Goal: Check status: Check status

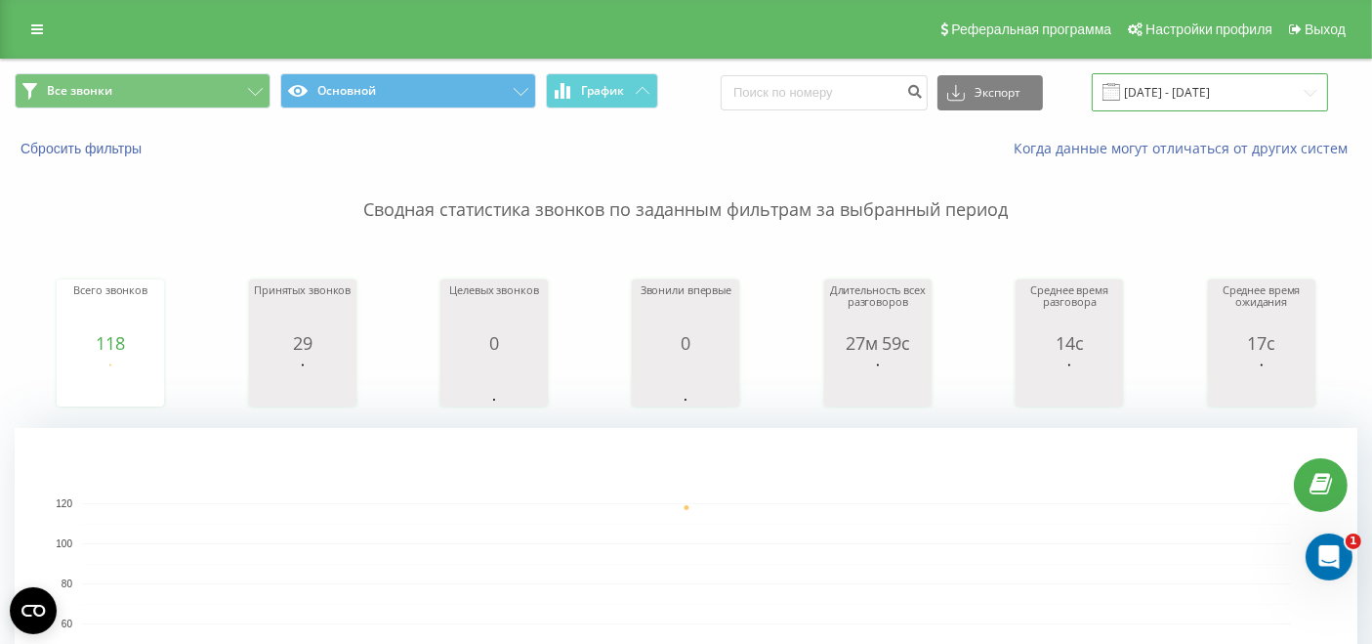
click at [1207, 85] on input "20.08.2025 - 20.08.2025" at bounding box center [1210, 92] width 236 height 38
click at [42, 24] on icon at bounding box center [37, 29] width 12 height 14
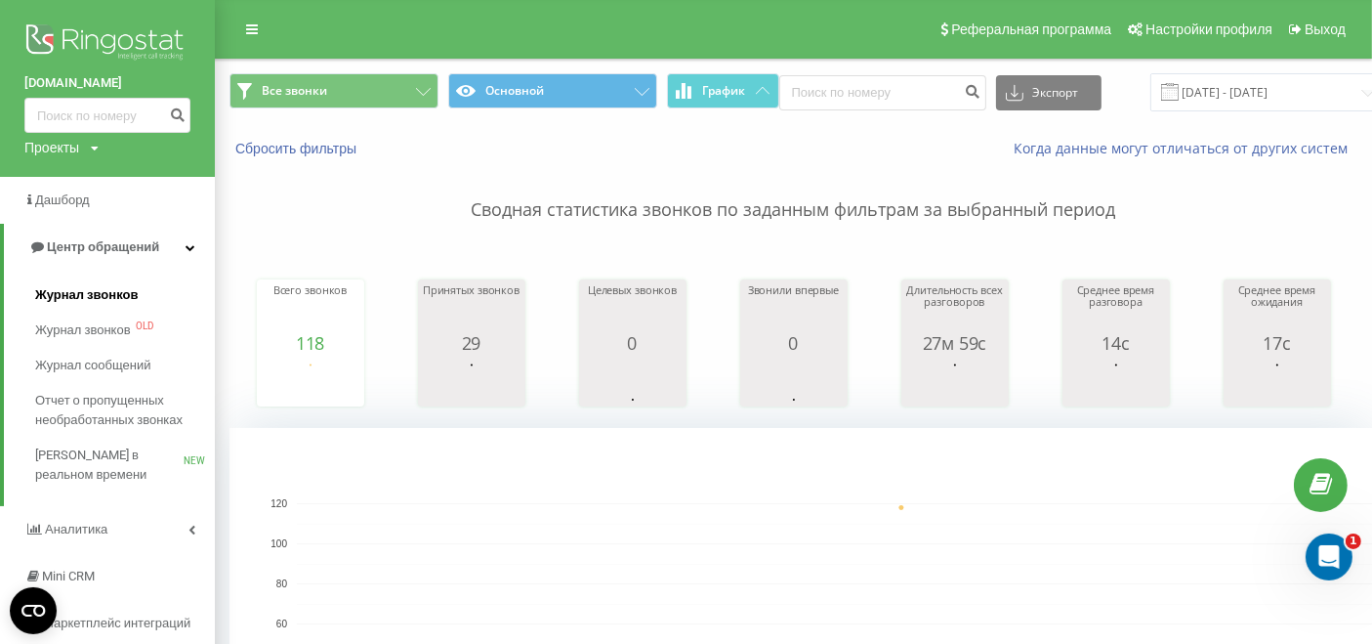
click at [128, 300] on span "Журнал звонков" at bounding box center [86, 295] width 103 height 20
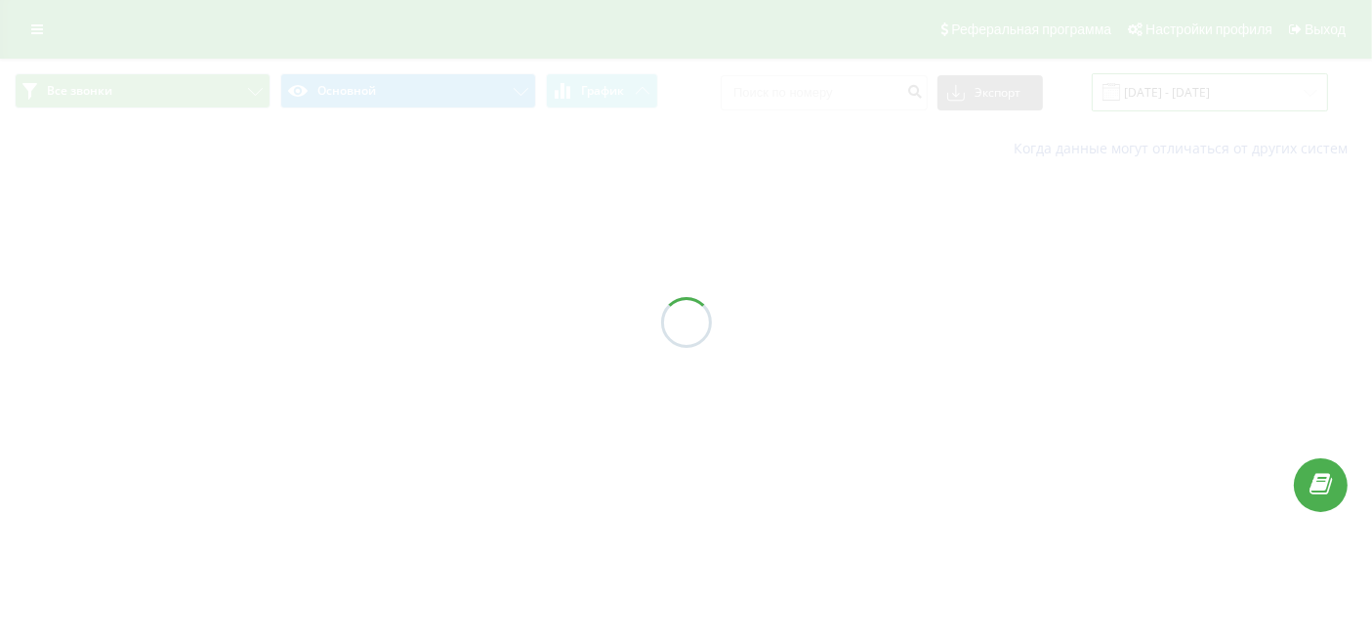
click at [1235, 90] on input "21.07.2025 - 21.08.2025" at bounding box center [1210, 92] width 236 height 38
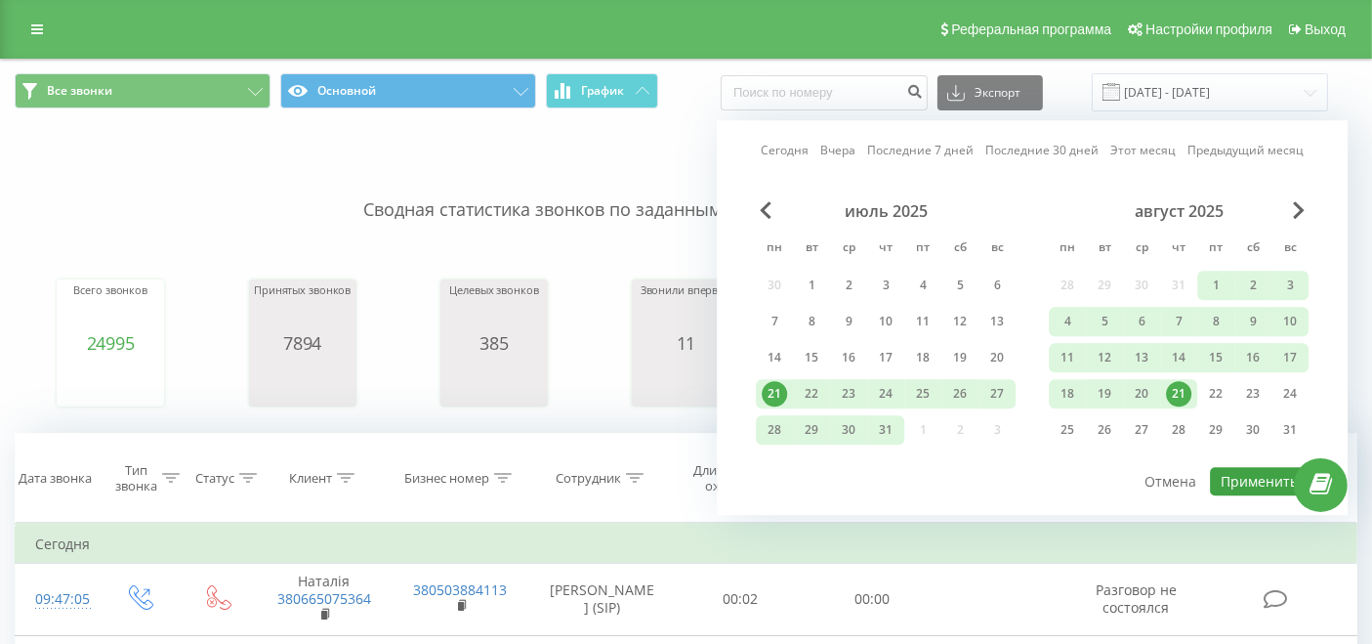
click at [1184, 401] on div "21" at bounding box center [1178, 393] width 25 height 25
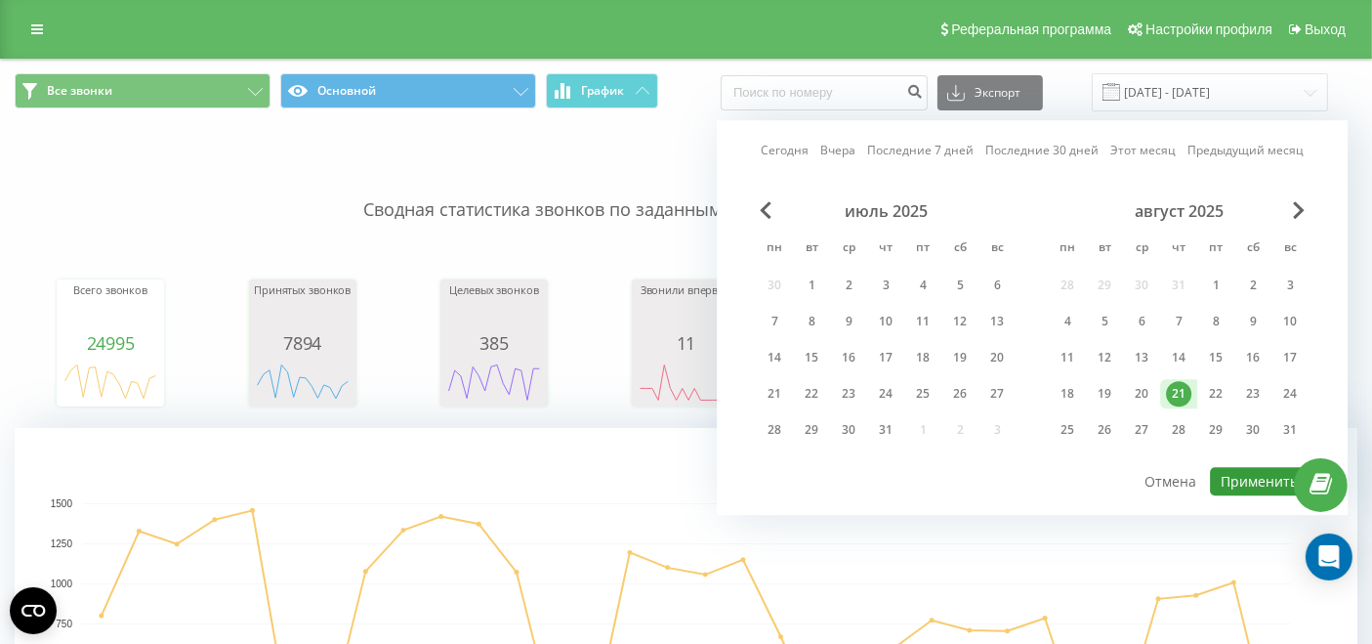
click at [1241, 476] on button "Применить" at bounding box center [1259, 481] width 99 height 28
type input "[DATE] - [DATE]"
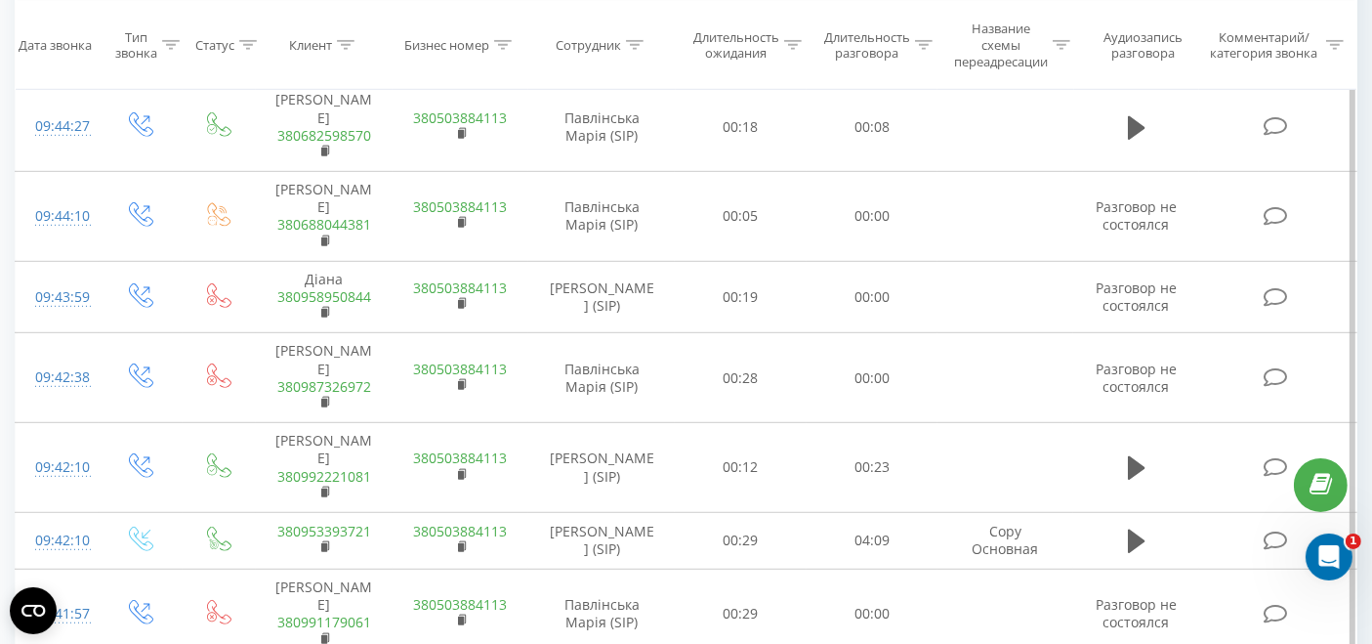
scroll to position [1085, 0]
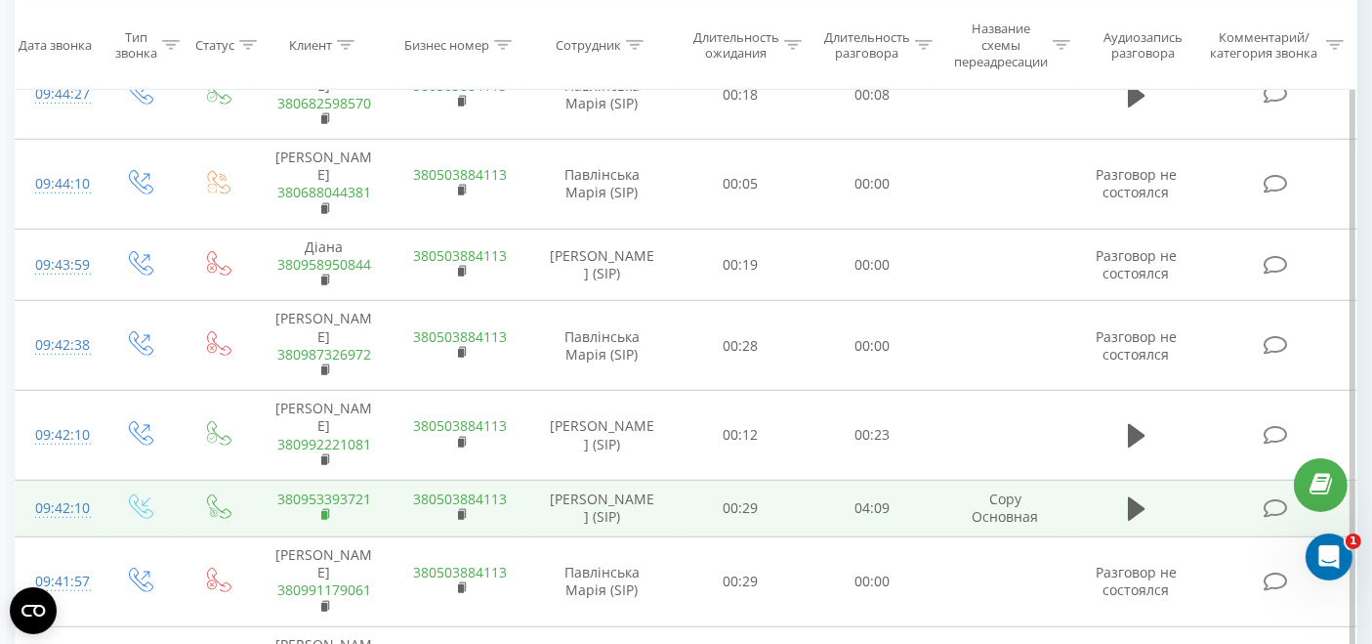
click at [324, 511] on rect at bounding box center [324, 515] width 6 height 9
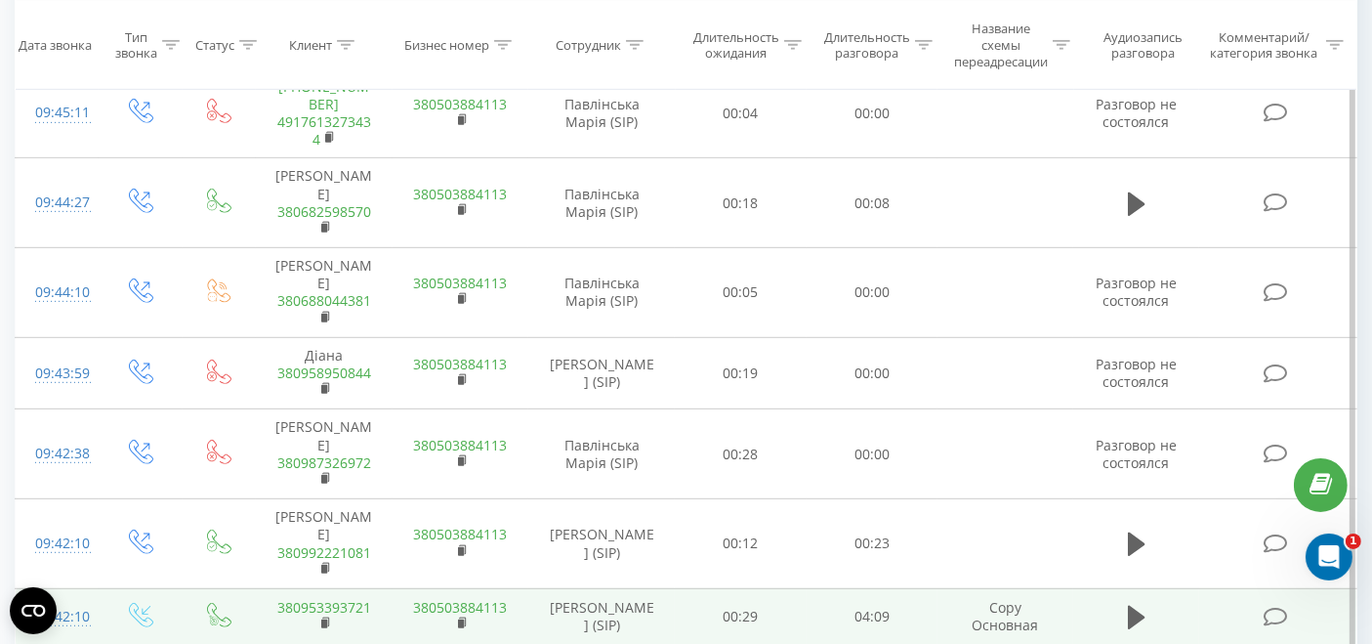
scroll to position [867, 0]
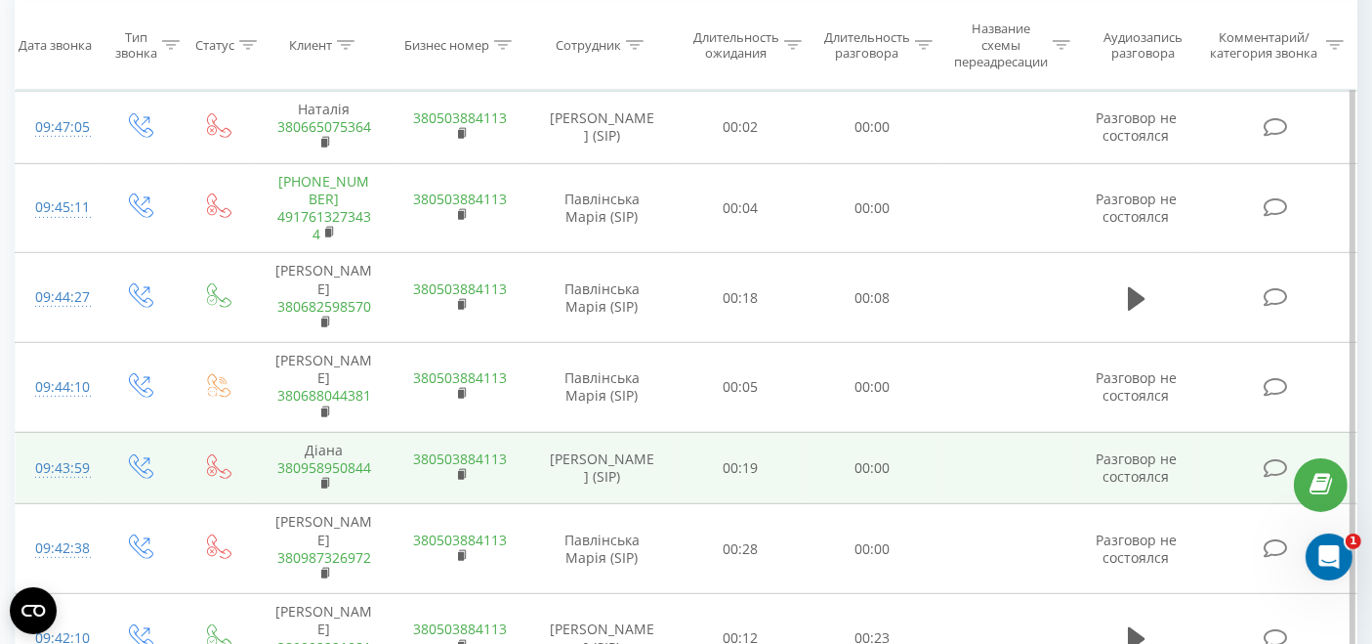
scroll to position [849, 0]
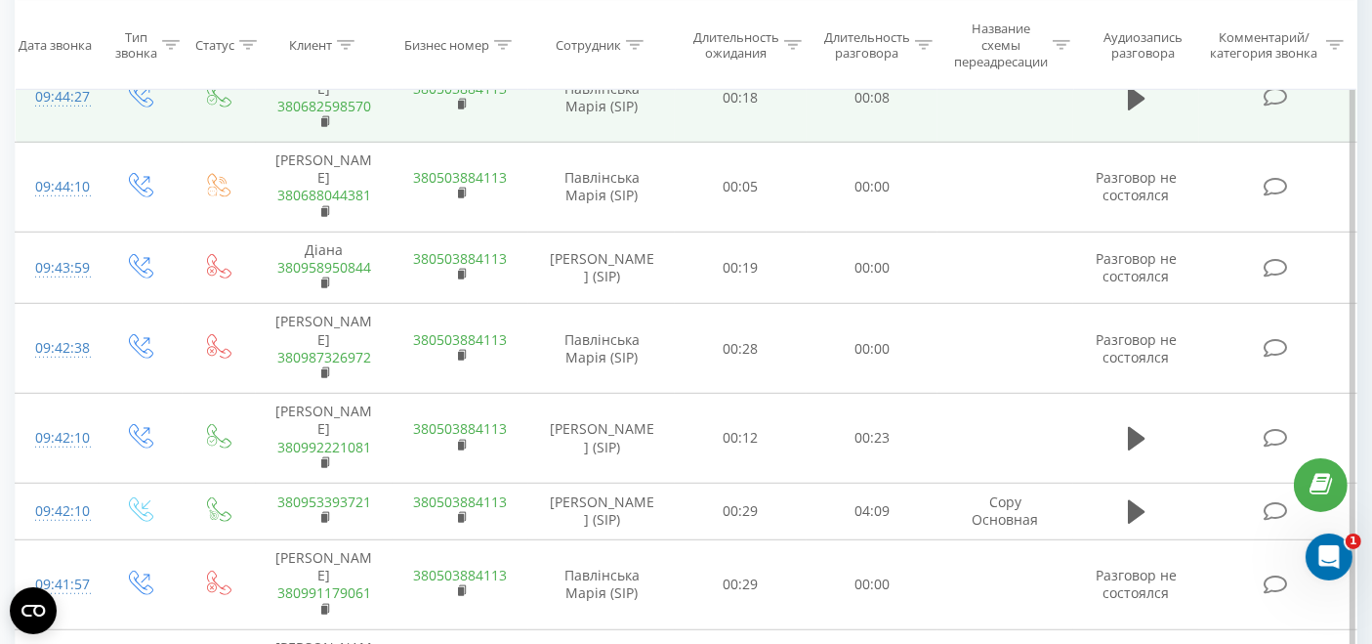
scroll to position [1194, 0]
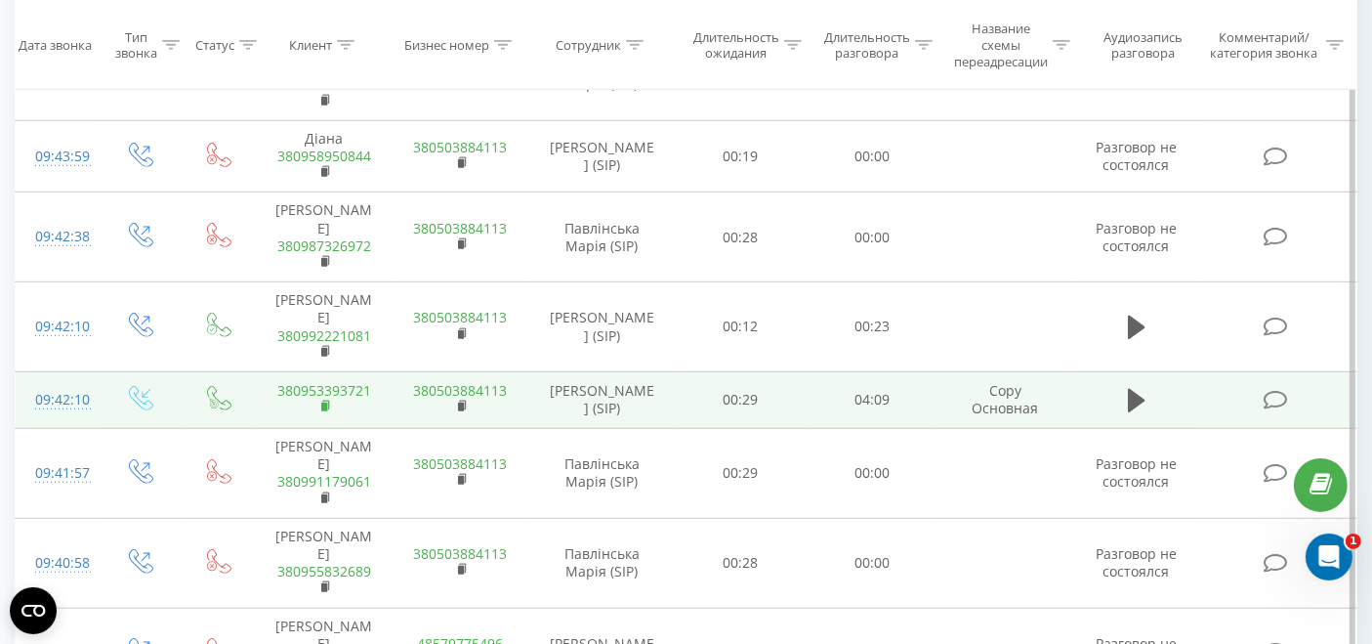
click at [326, 402] on rect at bounding box center [324, 406] width 6 height 9
